Goal: Task Accomplishment & Management: Manage account settings

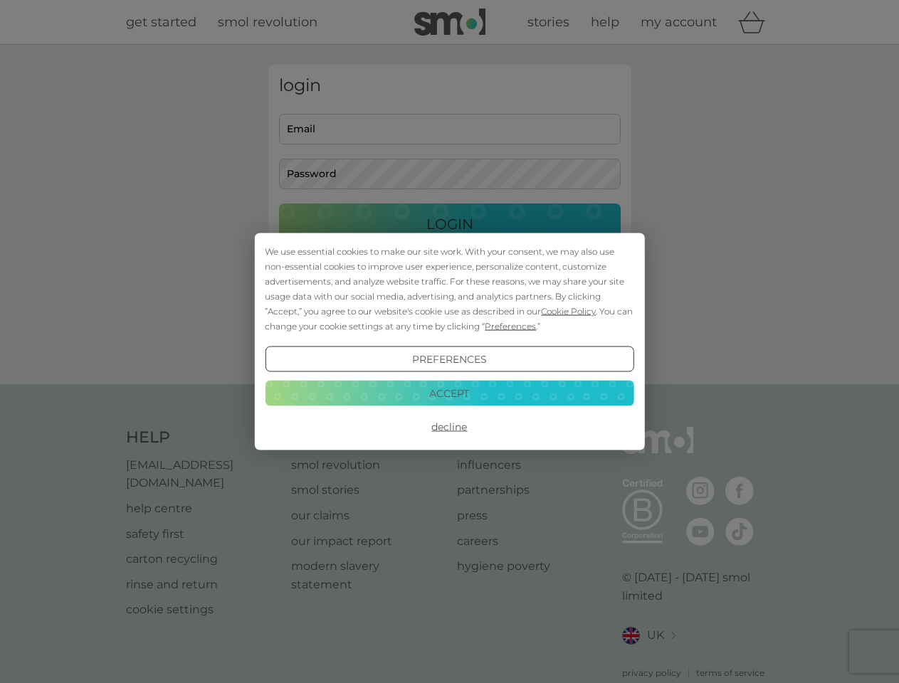
click at [569, 311] on span "Cookie Policy" at bounding box center [568, 311] width 55 height 11
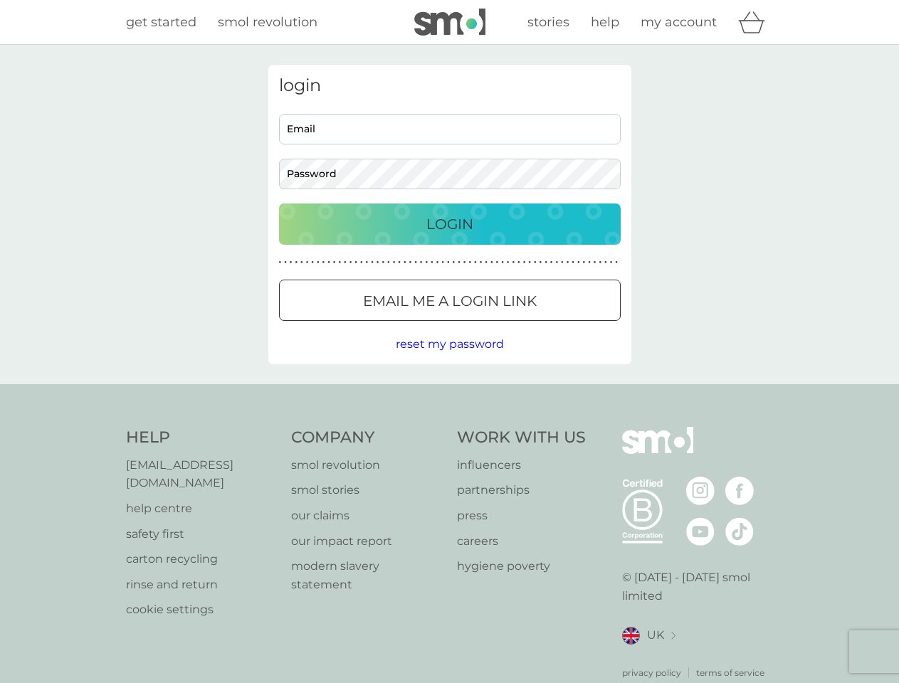
click at [509, 326] on div "login Email Password Login ● ● ● ● ● ● ● ● ● ● ● ● ● ● ● ● ● ● ● ● ● ● ● ● ● ● …" at bounding box center [449, 215] width 363 height 300
click at [449, 359] on div "login Email Password Login ● ● ● ● ● ● ● ● ● ● ● ● ● ● ● ● ● ● ● ● ● ● ● ● ● ● …" at bounding box center [449, 215] width 363 height 300
click at [449, 427] on div "Help [EMAIL_ADDRESS][DOMAIN_NAME] help centre safety first carton recycling rin…" at bounding box center [450, 553] width 648 height 253
click at [449, 393] on div "Help [EMAIL_ADDRESS][DOMAIN_NAME] help centre safety first carton recycling rin…" at bounding box center [449, 553] width 899 height 338
